Goal: Transaction & Acquisition: Subscribe to service/newsletter

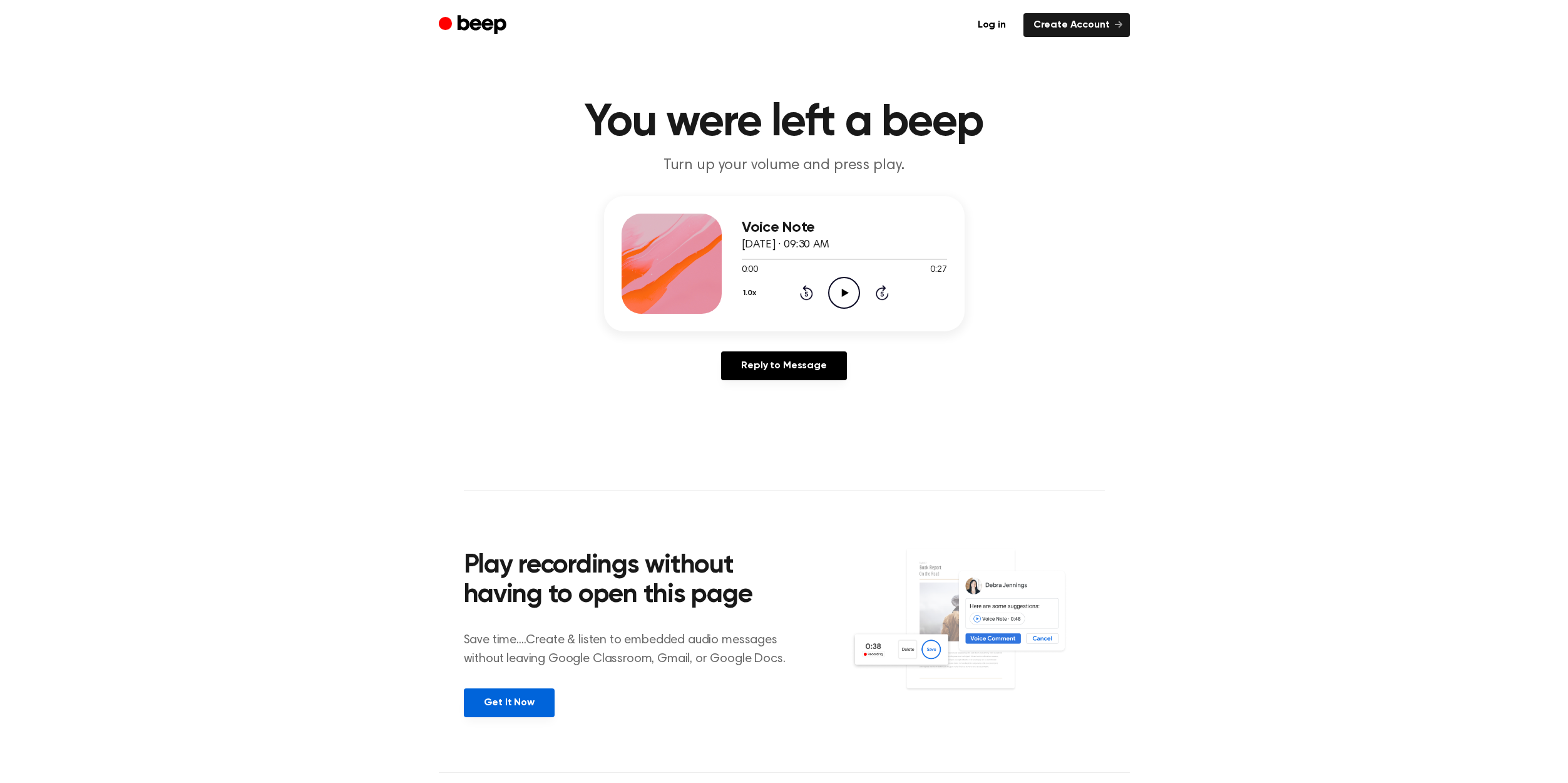
click at [510, 707] on link "Get It Now" at bounding box center [509, 702] width 91 height 28
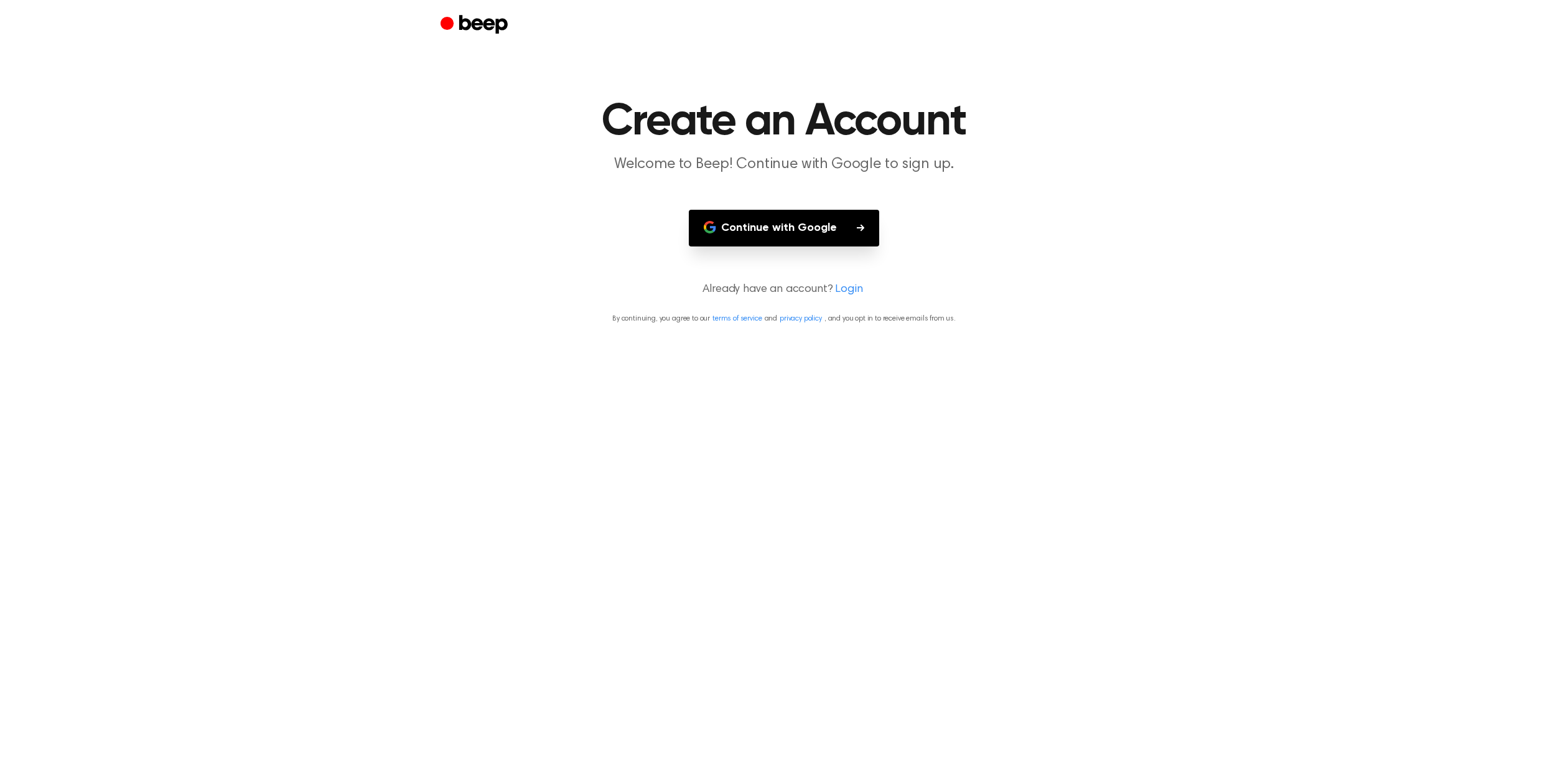
click at [847, 289] on link "Login" at bounding box center [849, 290] width 27 height 17
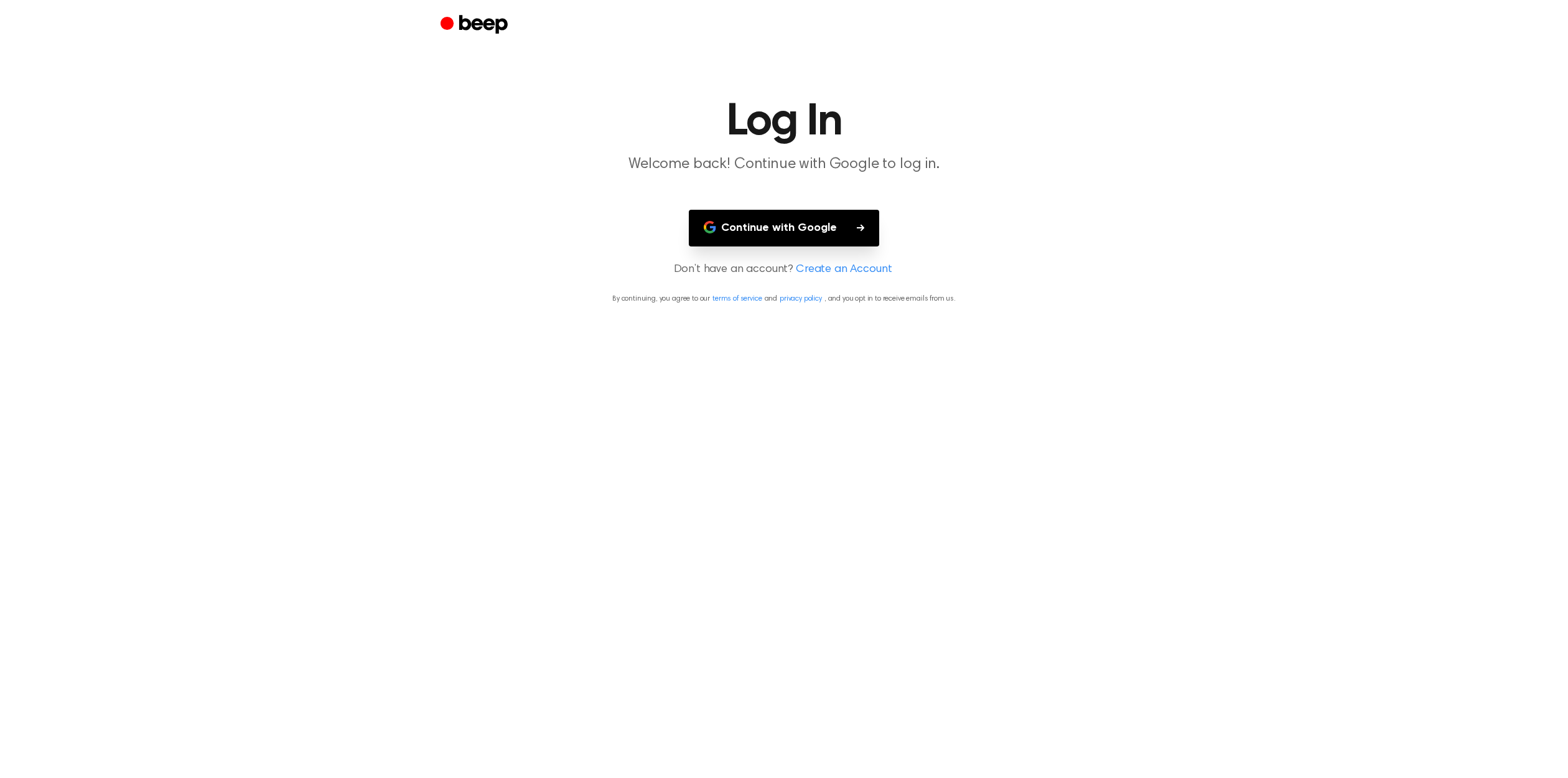
click at [828, 226] on button "Continue with Google" at bounding box center [784, 227] width 190 height 37
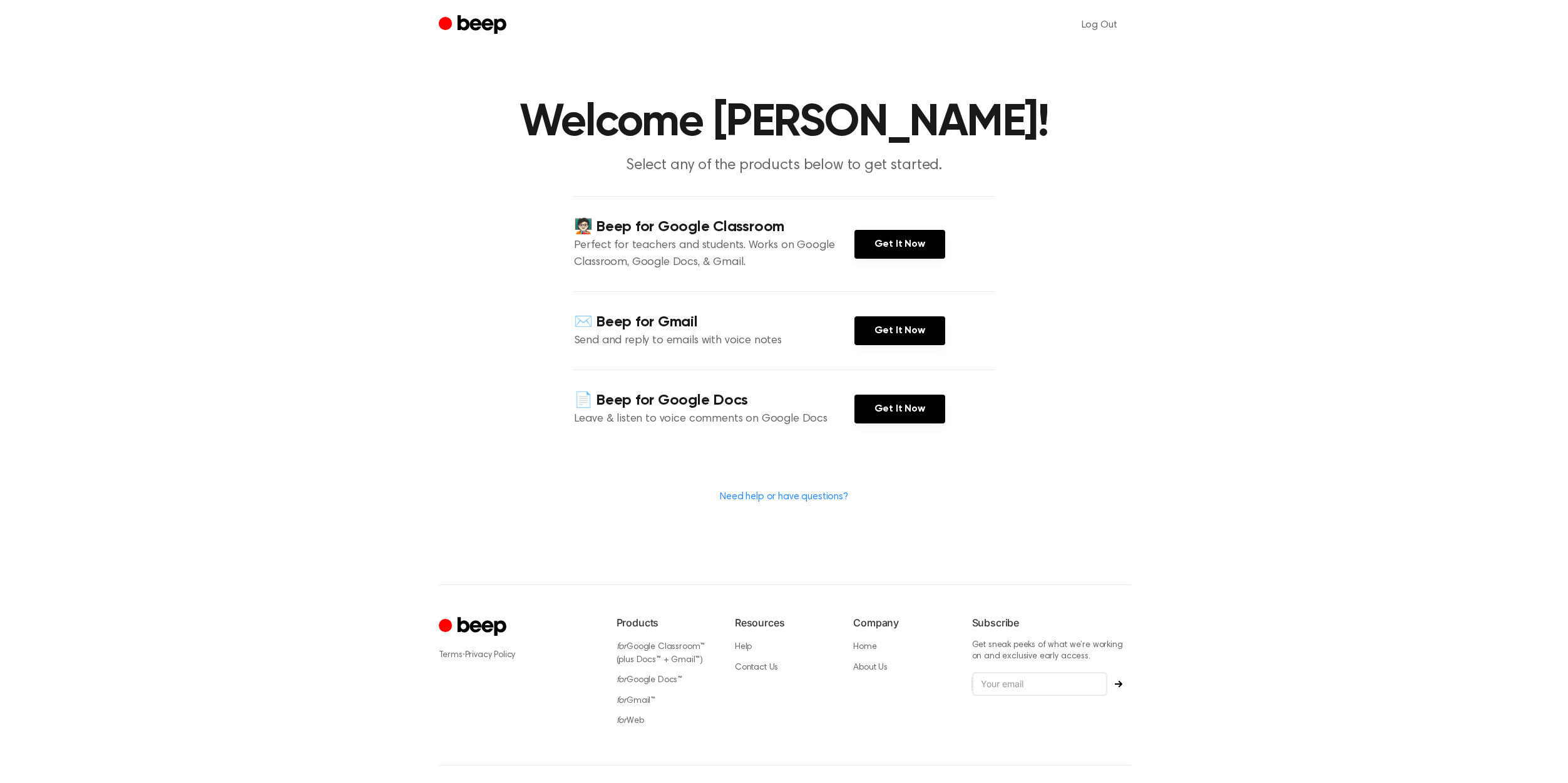
click at [743, 237] on h4 "🧑🏻‍🏫 Beep for Google Classroom" at bounding box center [714, 227] width 280 height 21
click at [888, 232] on link "Get It Now" at bounding box center [899, 243] width 91 height 28
click at [914, 243] on link "Get It Now" at bounding box center [899, 243] width 91 height 28
click at [885, 394] on div "📄 Beep for Google Docs Leave & listen to voice comments on Google Docs Get It N…" at bounding box center [784, 408] width 420 height 79
click at [885, 406] on link "Get It Now" at bounding box center [899, 408] width 91 height 28
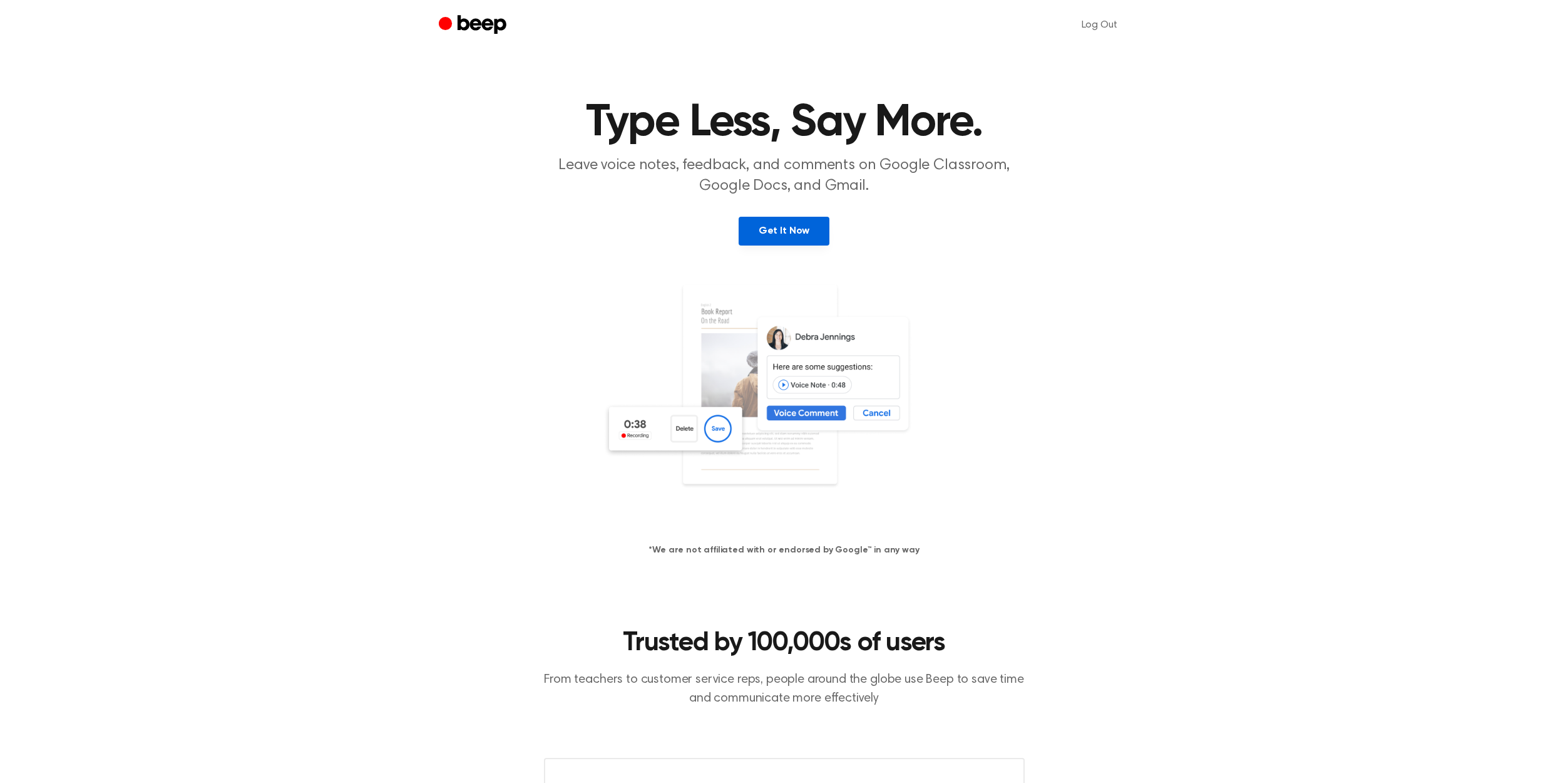
click at [792, 224] on link "Get It Now" at bounding box center [784, 230] width 91 height 28
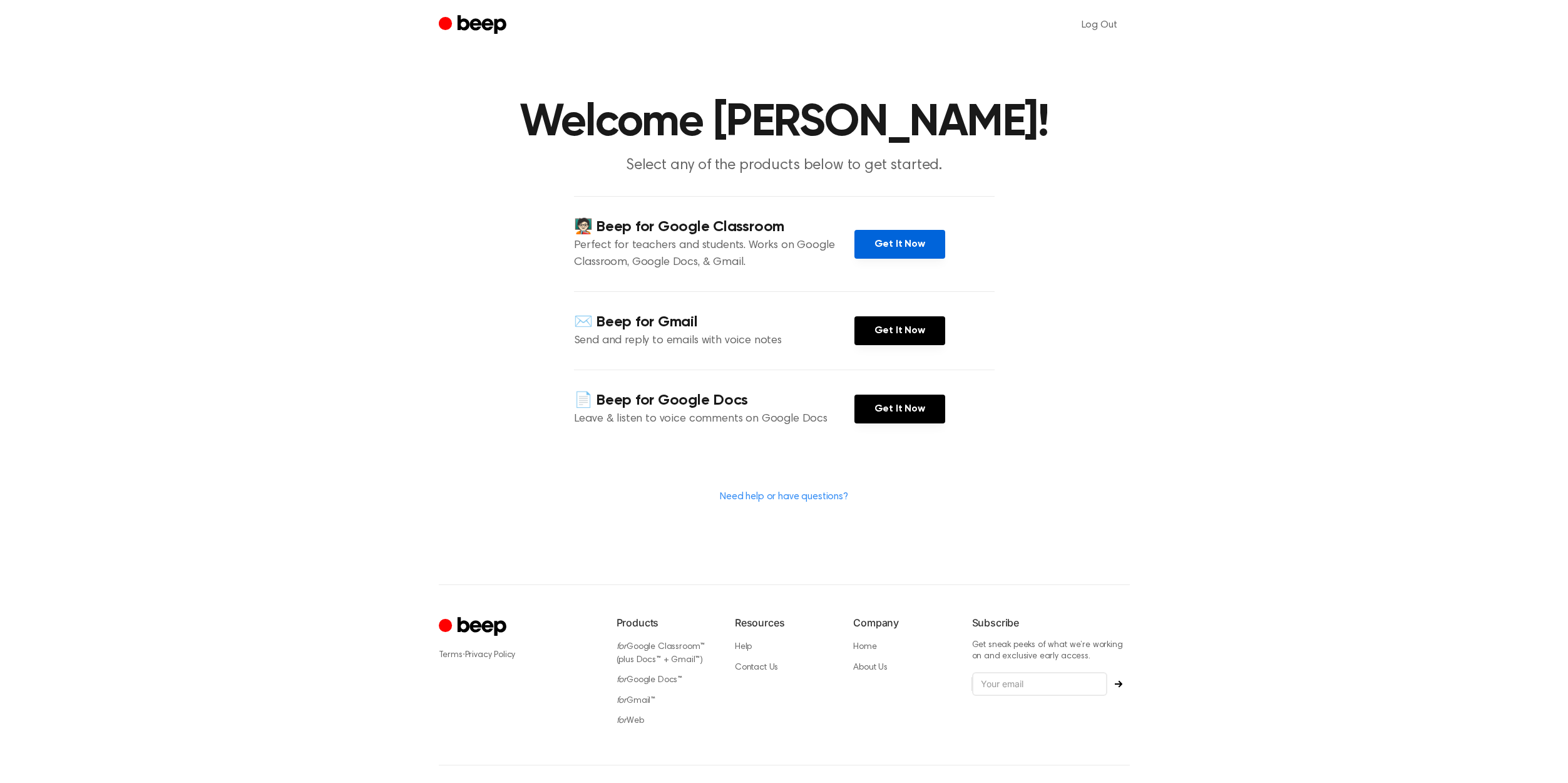
click at [902, 250] on link "Get It Now" at bounding box center [899, 243] width 91 height 28
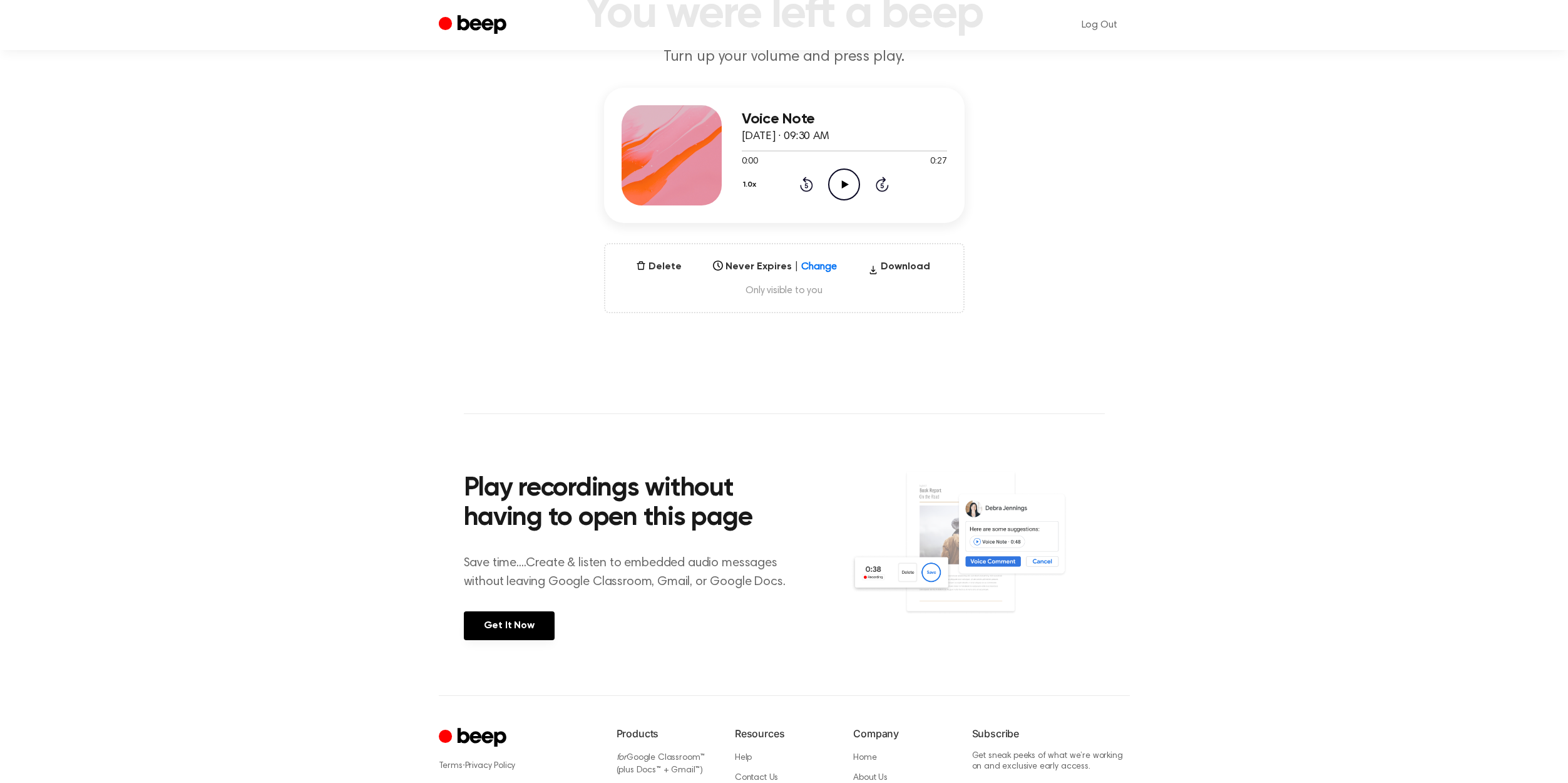
scroll to position [111, 0]
click at [525, 622] on link "Get It Now" at bounding box center [509, 623] width 91 height 28
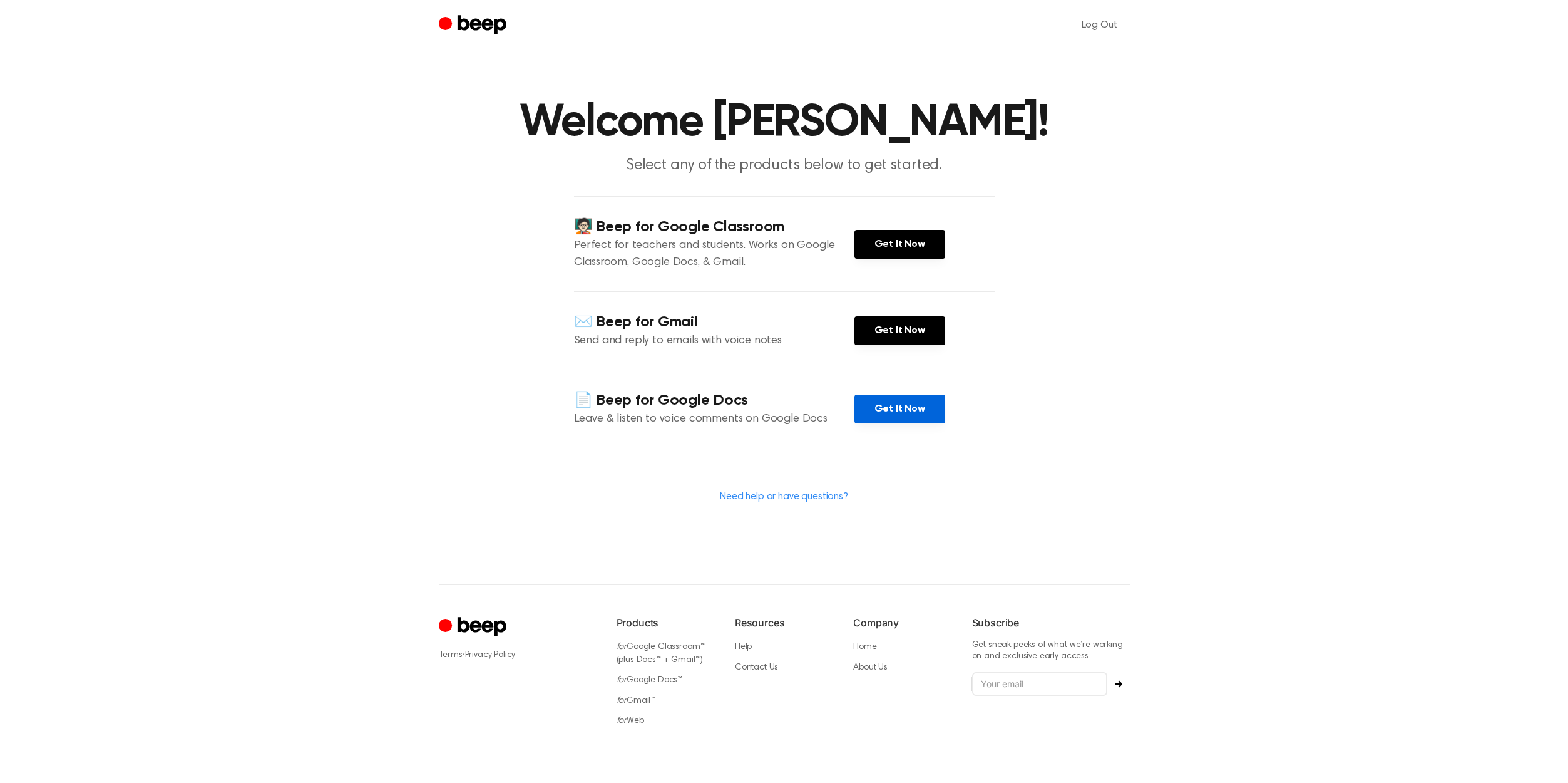
click at [904, 419] on link "Get It Now" at bounding box center [899, 408] width 91 height 28
click at [904, 232] on link "Get It Now" at bounding box center [899, 243] width 91 height 28
click at [891, 247] on link "Get It Now" at bounding box center [899, 243] width 91 height 28
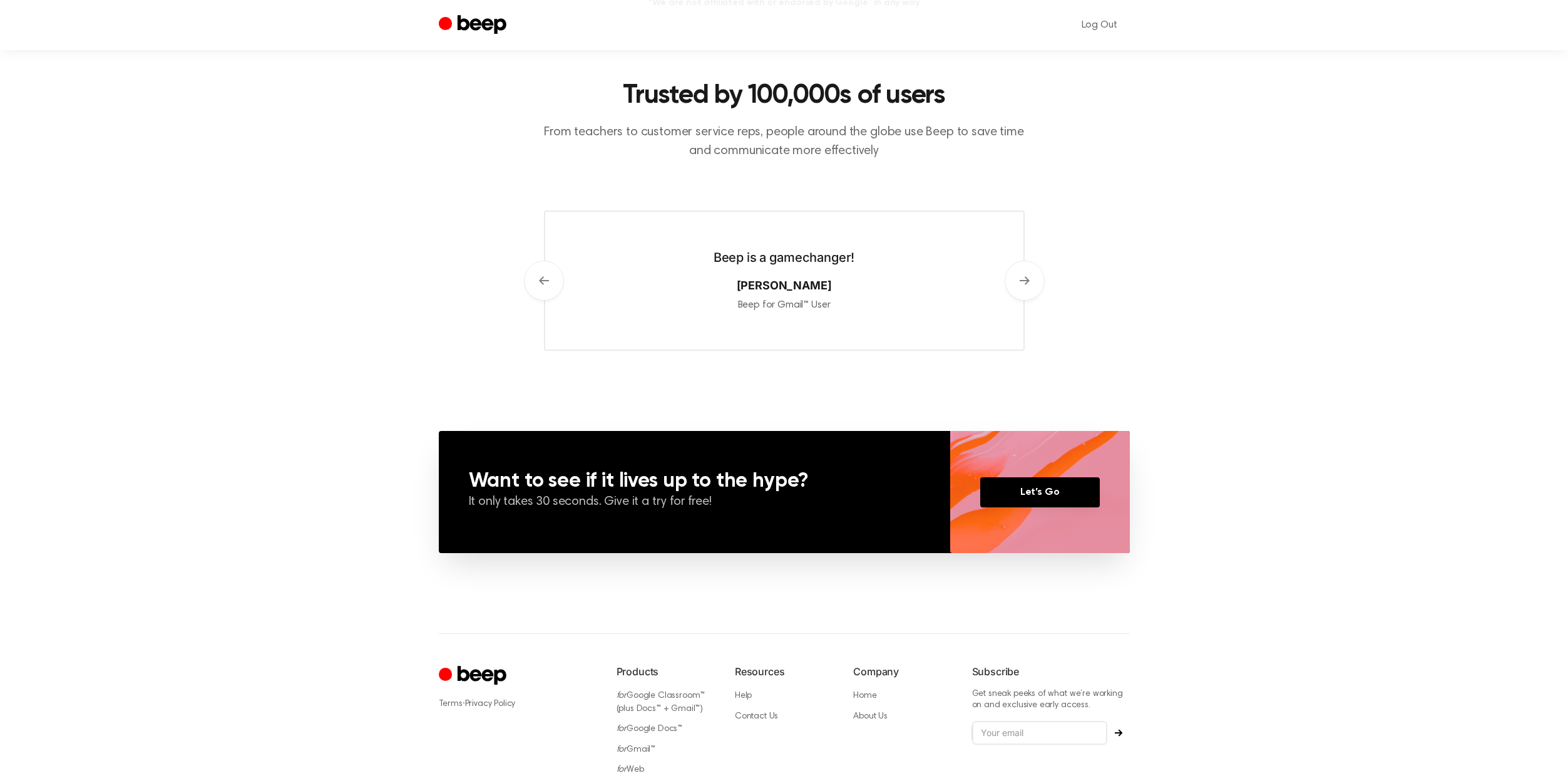
scroll to position [633, 0]
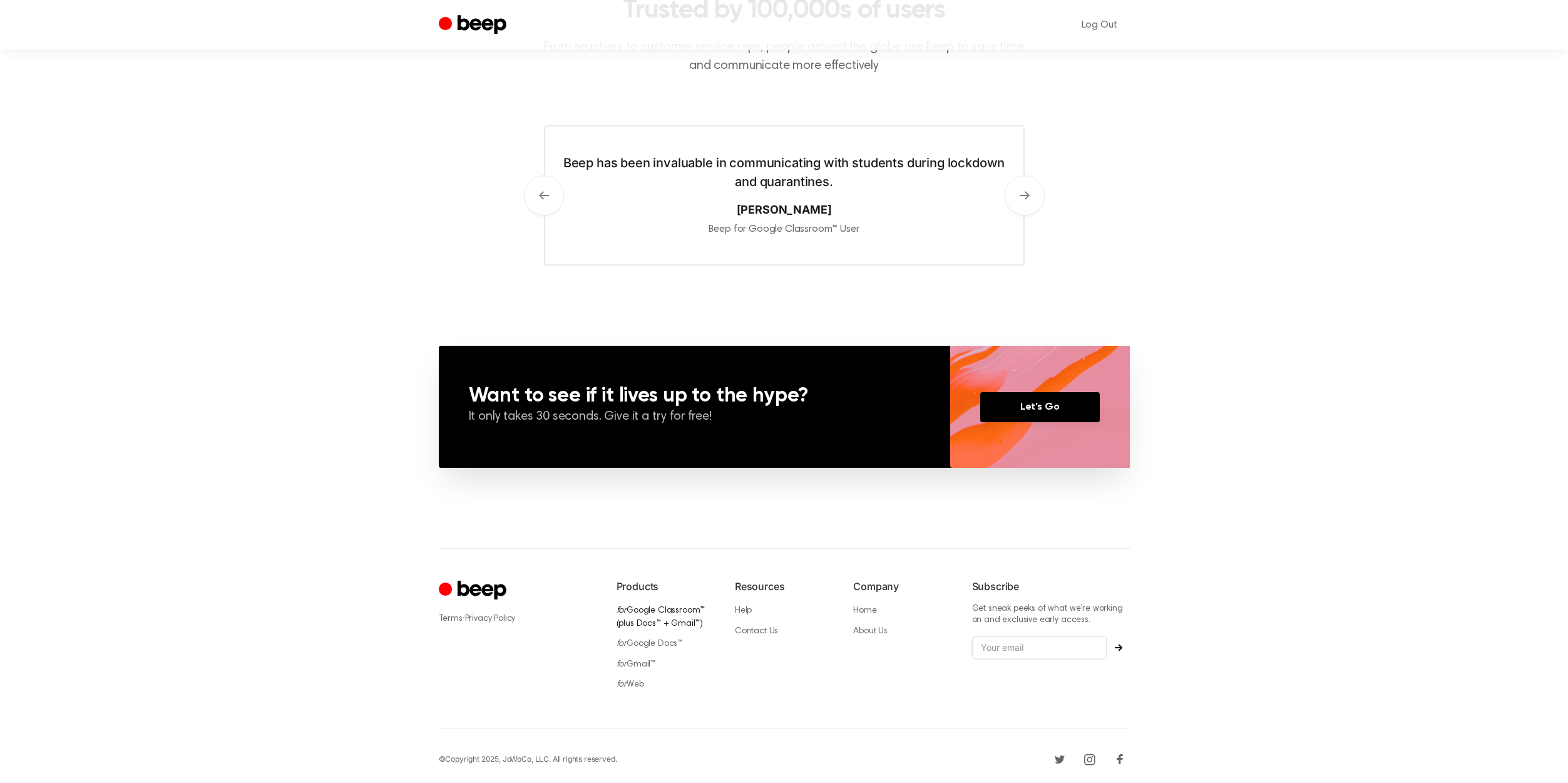
click at [660, 609] on link "for Google Classroom™ (plus Docs™ + Gmail™)" at bounding box center [661, 616] width 89 height 22
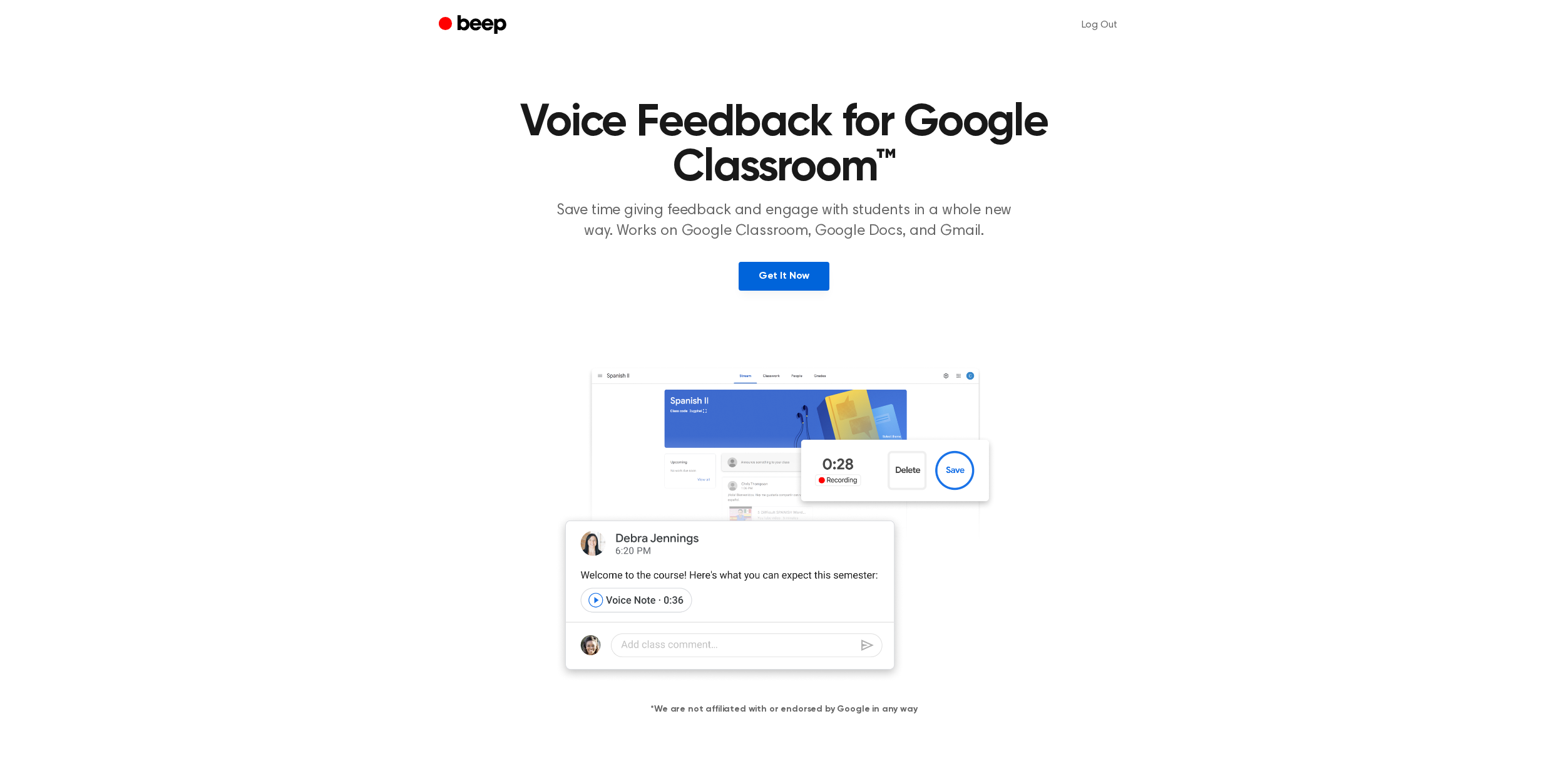
click at [763, 272] on link "Get It Now" at bounding box center [784, 275] width 91 height 28
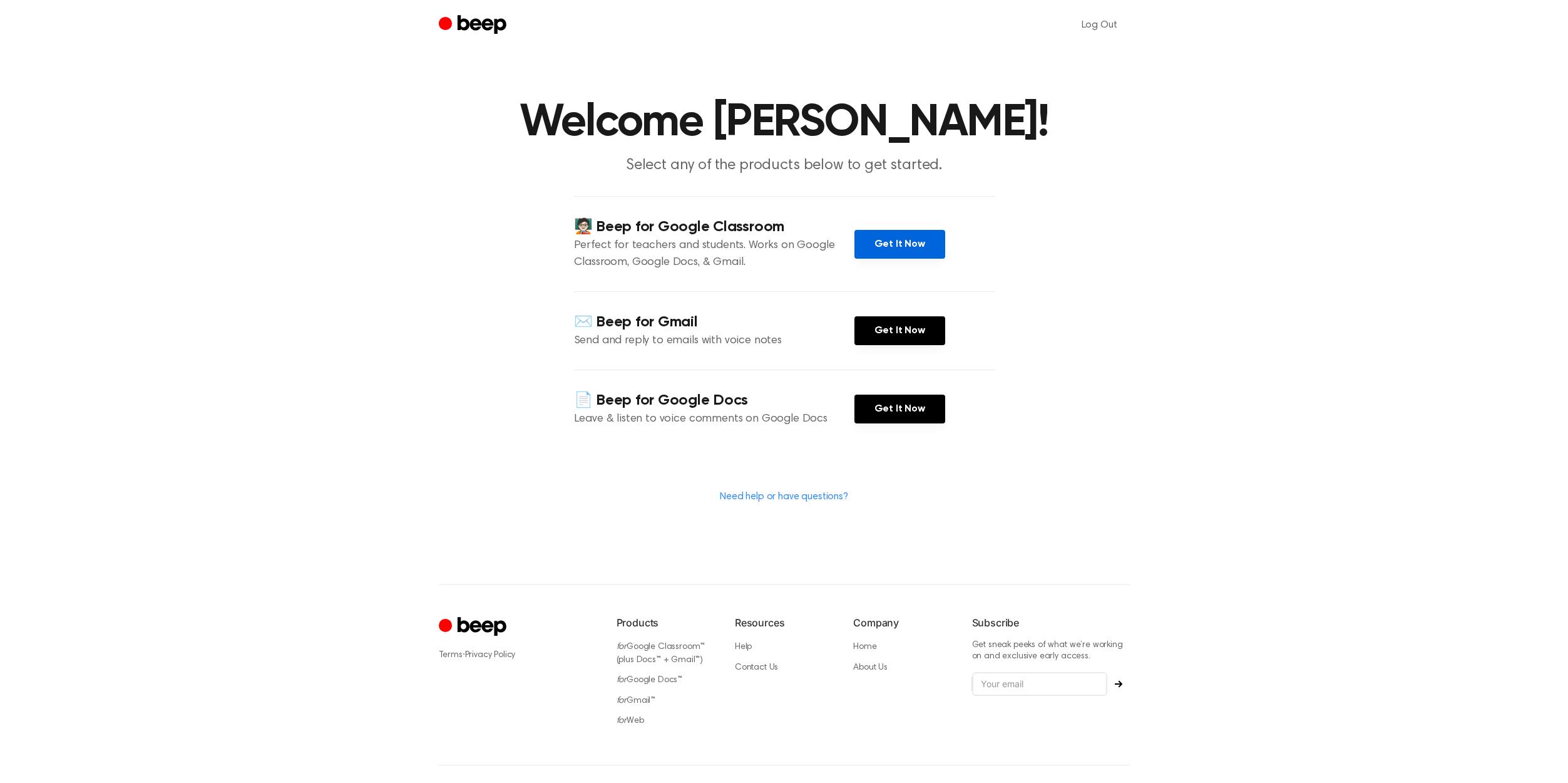
click at [887, 256] on link "Get It Now" at bounding box center [899, 243] width 91 height 28
click at [878, 328] on link "Get It Now" at bounding box center [899, 330] width 91 height 28
click at [885, 414] on link "Get It Now" at bounding box center [899, 408] width 91 height 28
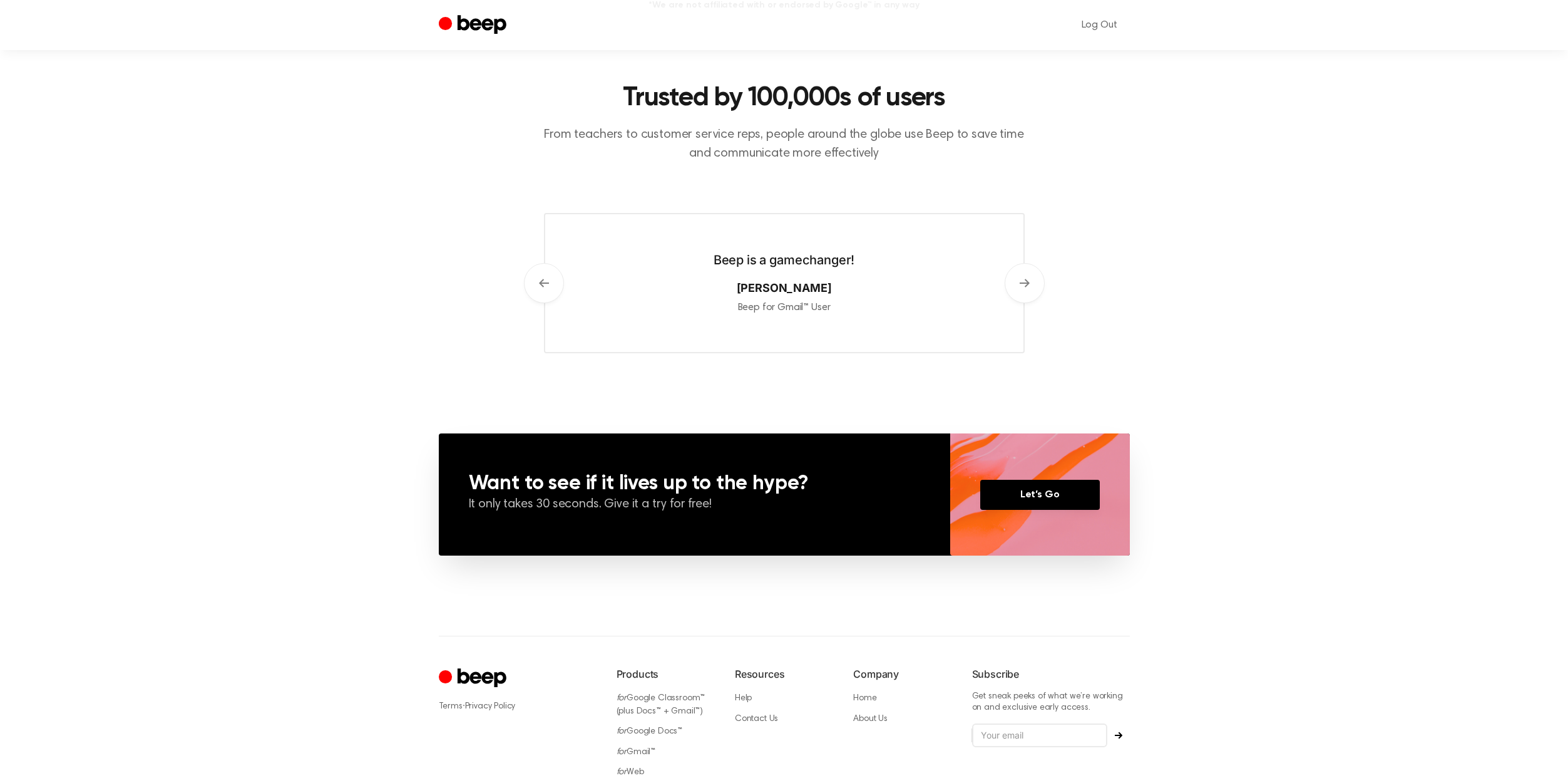
scroll to position [633, 0]
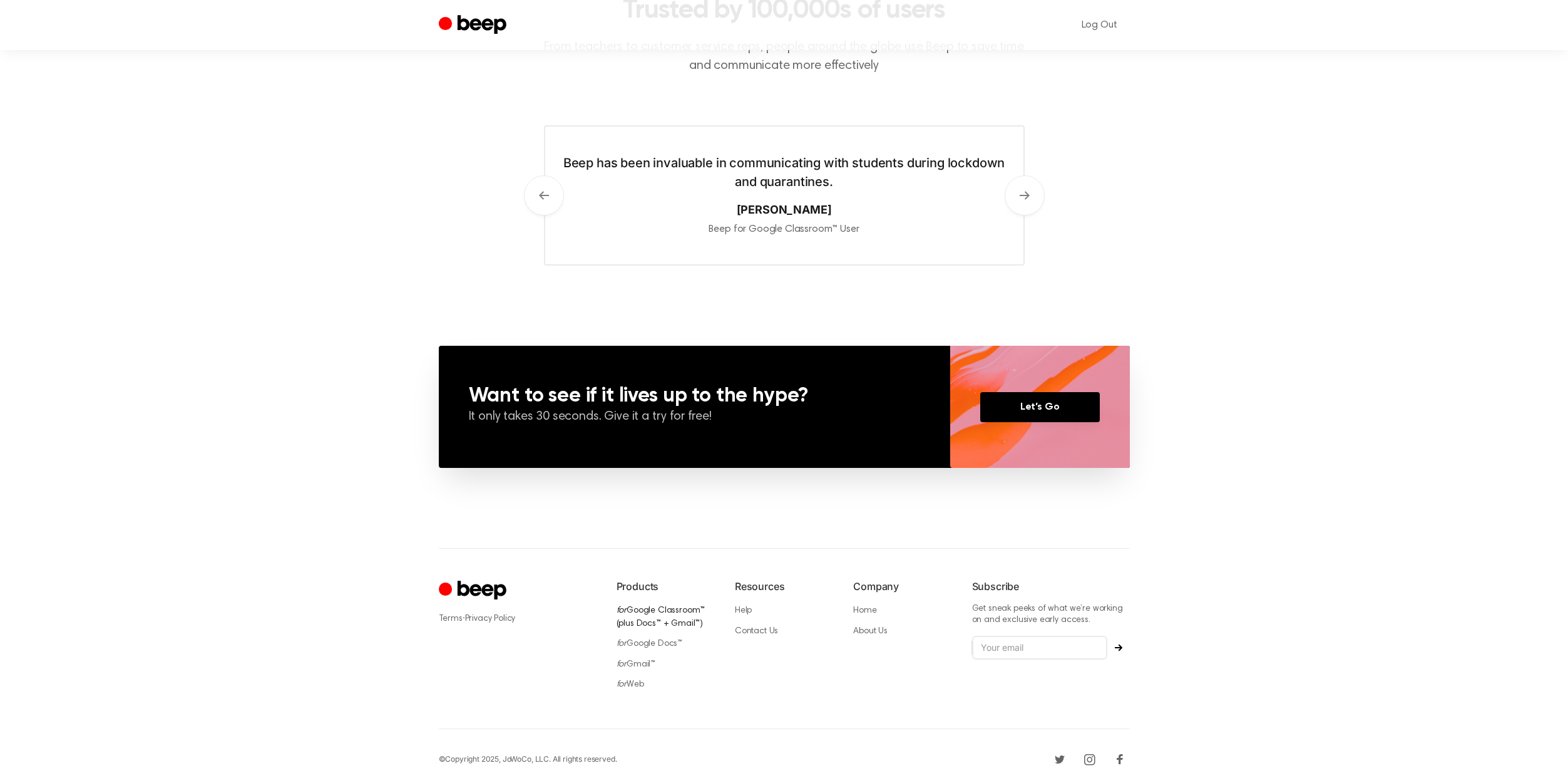
click at [666, 611] on link "for Google Classroom™ (plus Docs™ + Gmail™)" at bounding box center [661, 616] width 89 height 22
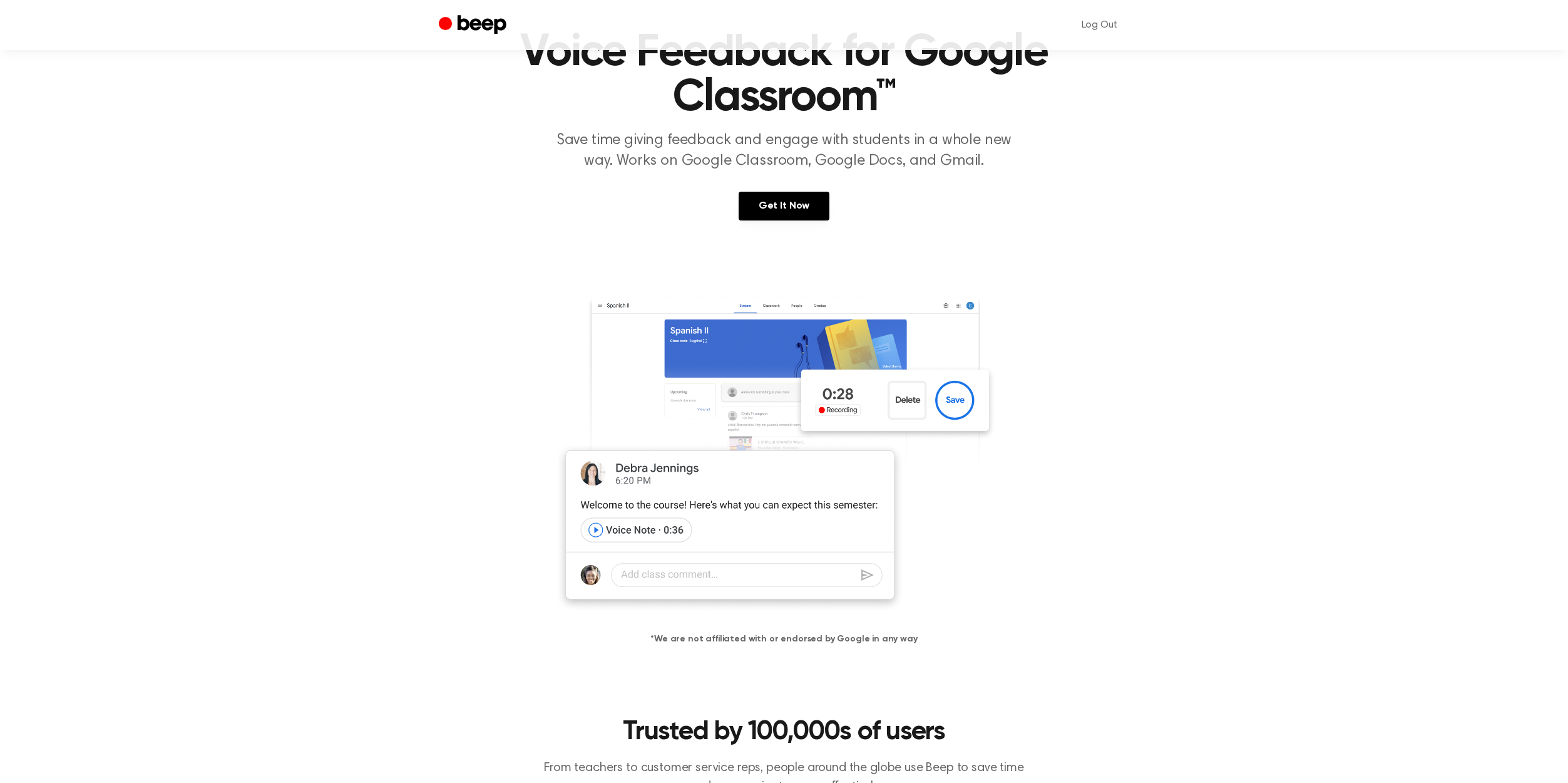
scroll to position [71, 0]
click at [756, 451] on img at bounding box center [784, 448] width 481 height 327
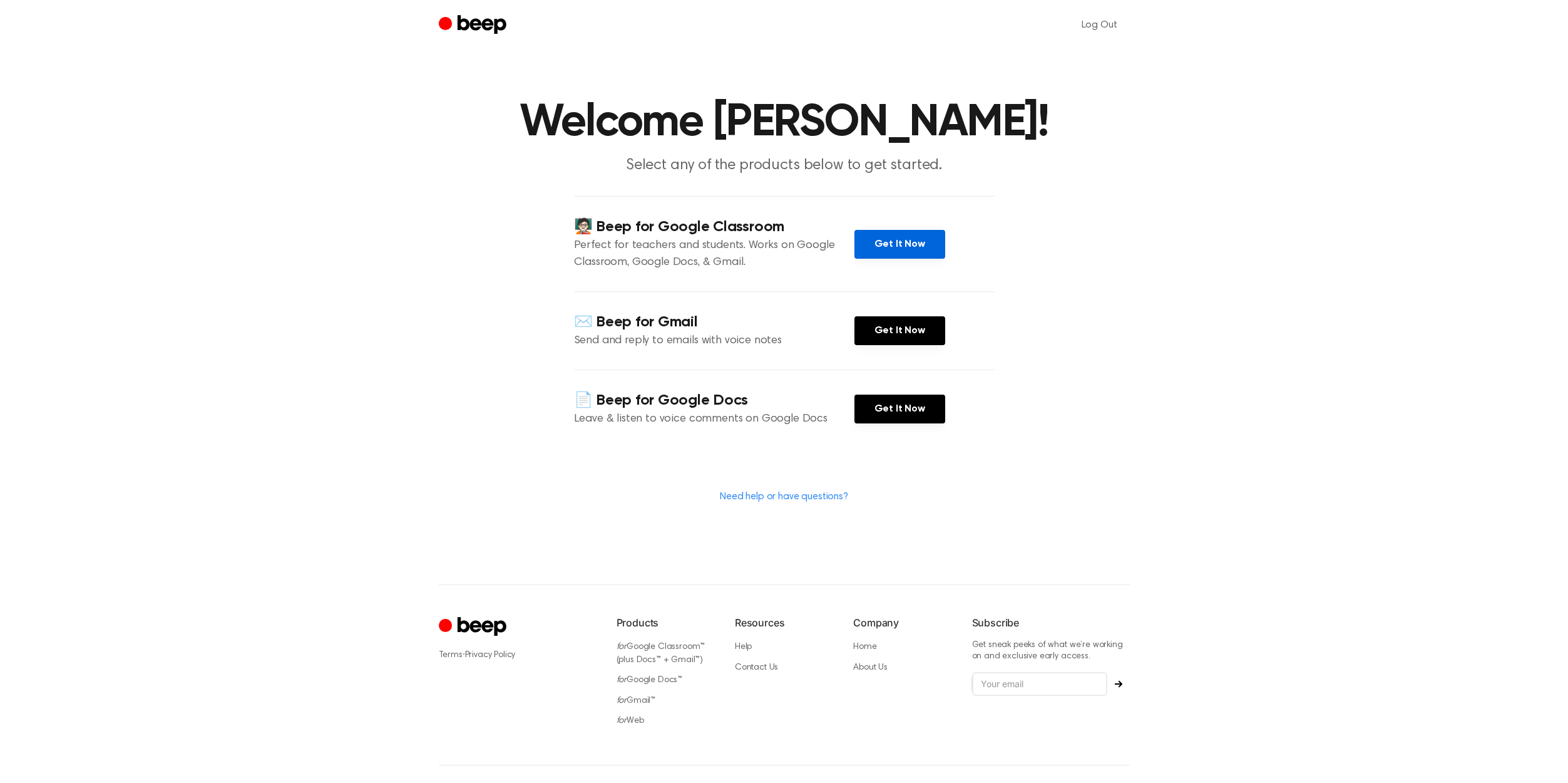
click at [878, 249] on link "Get It Now" at bounding box center [899, 243] width 91 height 28
